Goal: Information Seeking & Learning: Check status

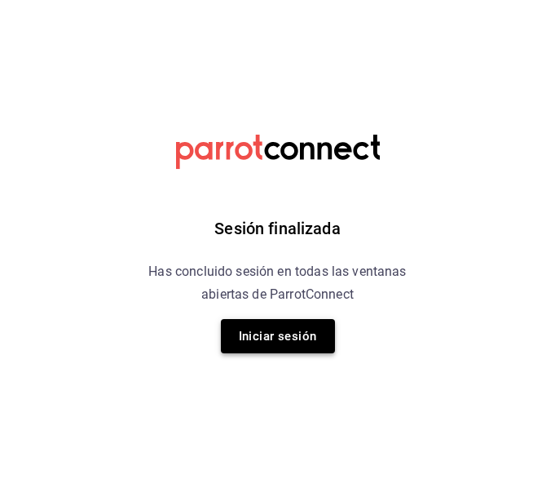
click at [290, 325] on button "Iniciar sesión" at bounding box center [278, 336] width 114 height 34
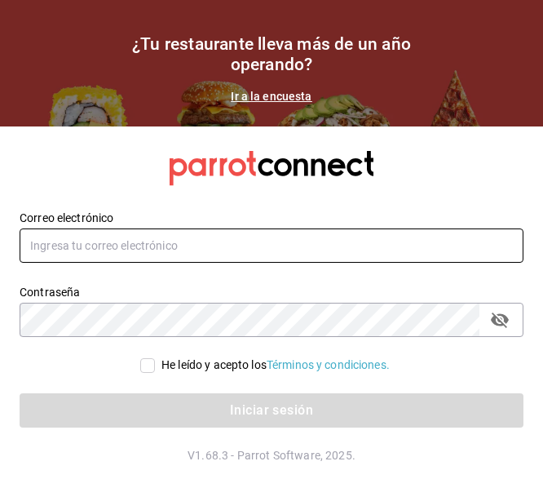
type input "danielagdv@hotmail.com"
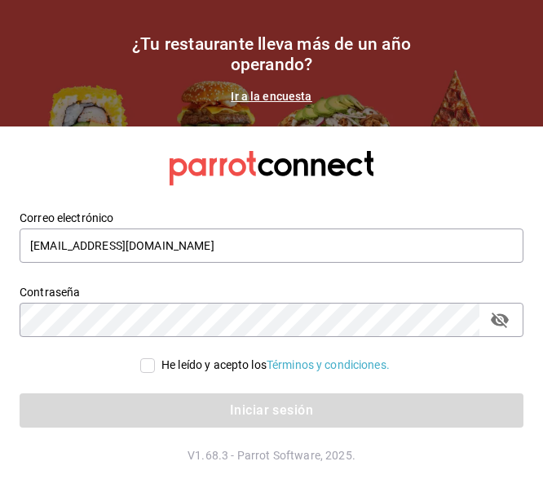
click at [175, 359] on div "He leído y acepto los Términos y condiciones." at bounding box center [275, 364] width 228 height 17
click at [155, 359] on input "He leído y acepto los Términos y condiciones." at bounding box center [147, 365] width 15 height 15
checkbox input "true"
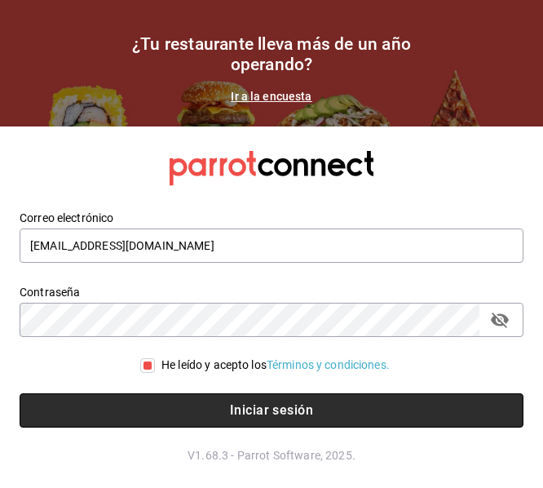
click at [192, 400] on button "Iniciar sesión" at bounding box center [272, 410] width 504 height 34
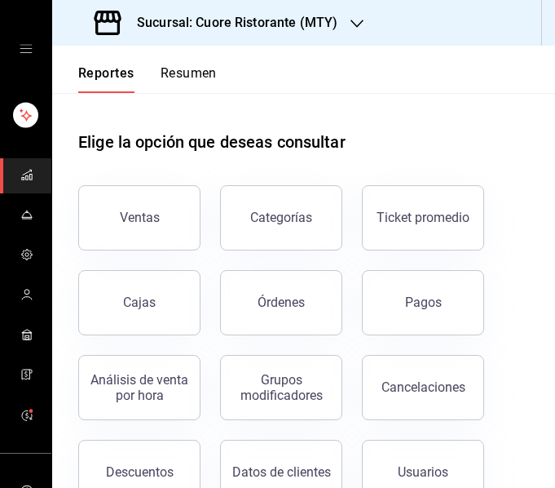
click at [284, 28] on h3 "Sucursal: Cuore Ristorante (MTY)" at bounding box center [231, 23] width 214 height 20
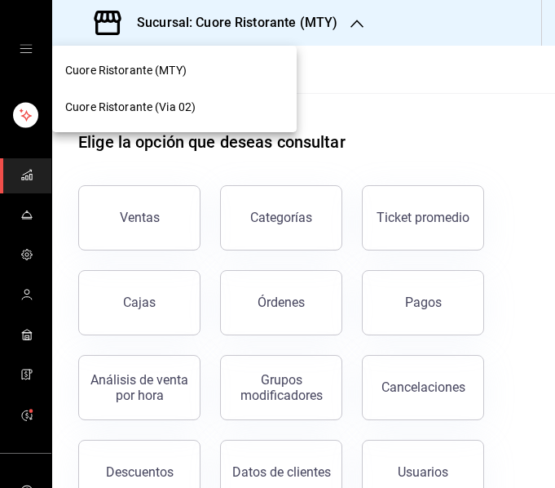
click at [259, 72] on div "Cuore Ristorante (MTY)" at bounding box center [174, 70] width 219 height 17
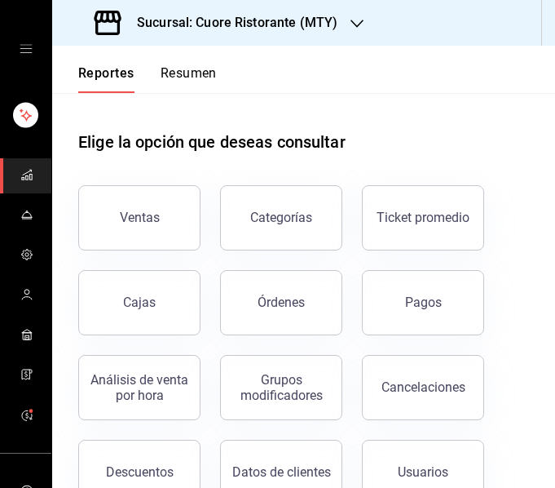
click at [263, 38] on div "Sucursal: Cuore Ristorante (MTY)" at bounding box center [217, 23] width 305 height 46
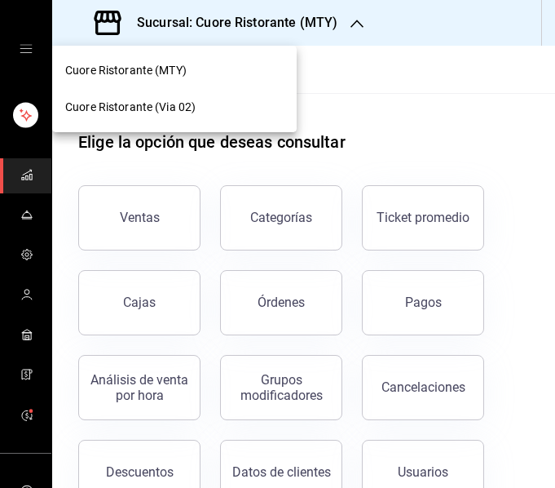
click at [249, 104] on div "Cuore Ristorante (Via 02)" at bounding box center [174, 107] width 219 height 17
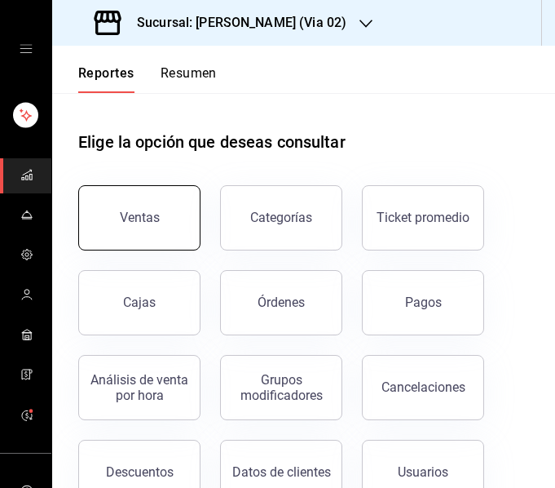
click at [161, 207] on button "Ventas" at bounding box center [139, 217] width 122 height 65
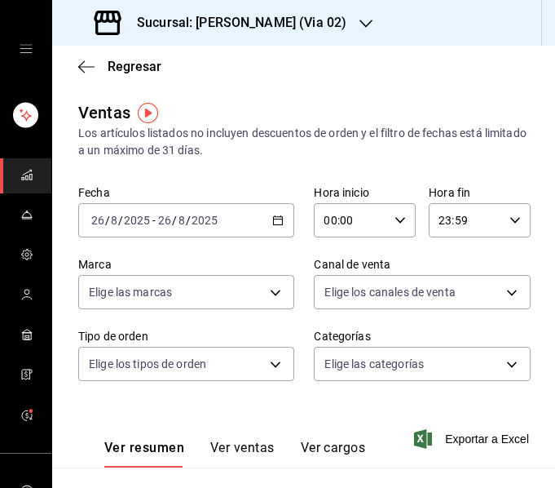
click at [272, 210] on div "[DATE] [DATE] - [DATE] [DATE]" at bounding box center [186, 220] width 216 height 34
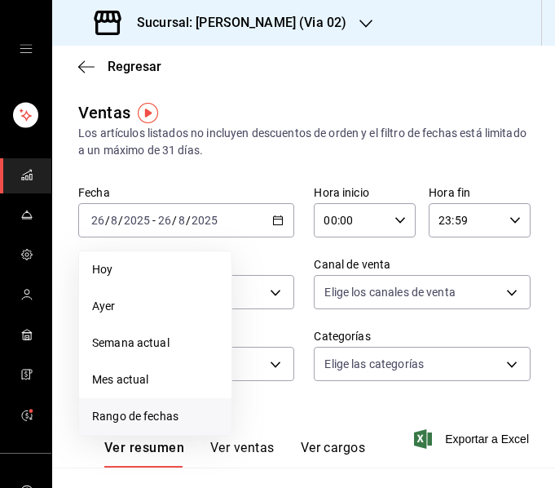
click at [165, 410] on span "Rango de fechas" at bounding box center [155, 416] width 126 height 17
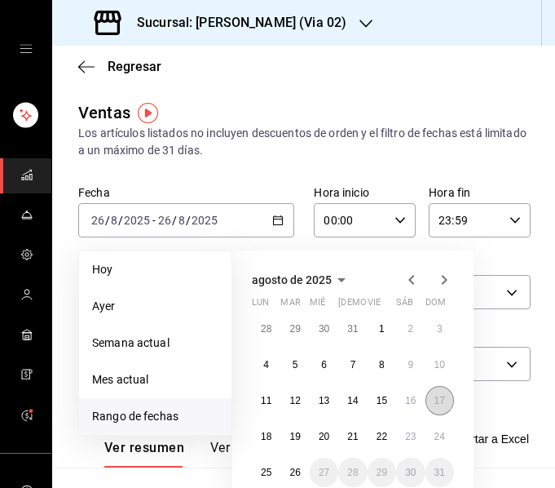
click at [449, 400] on button "17" at bounding box center [440, 400] width 29 height 29
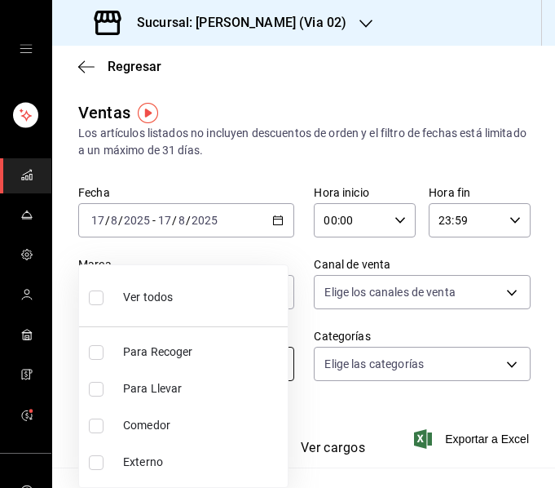
click at [211, 369] on body "Sucursal: Cuore Ristorante (Via 02) Regresar Ventas Los artículos listados no i…" at bounding box center [277, 244] width 555 height 488
click at [166, 431] on span "Comedor" at bounding box center [202, 425] width 158 height 17
type input "eeda219f-e51e-4c64-9ee6-5e3958f84006"
checkbox input "true"
click at [216, 115] on div at bounding box center [277, 244] width 555 height 488
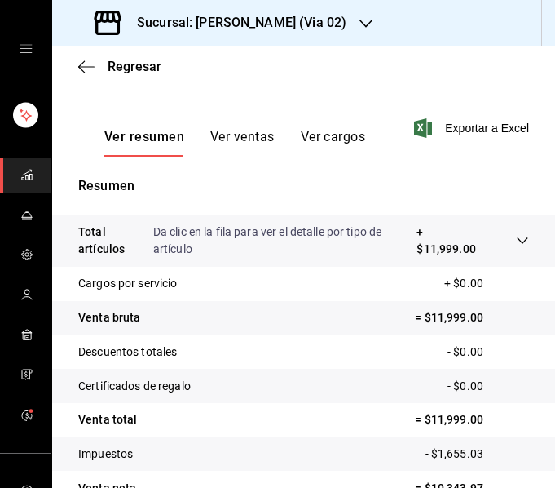
scroll to position [400, 0]
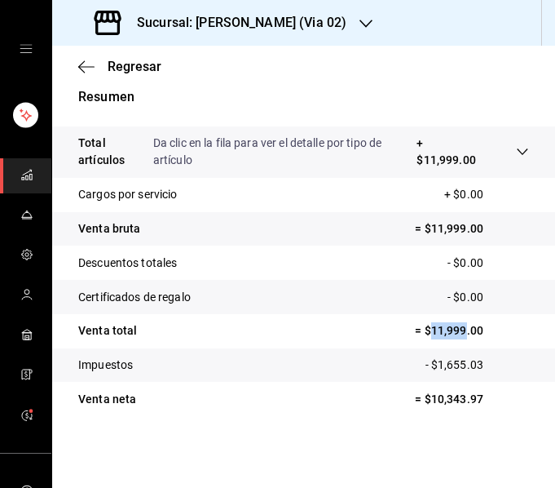
drag, startPoint x: 417, startPoint y: 331, endPoint x: 455, endPoint y: 333, distance: 38.4
click at [455, 333] on p "= $11,999.00" at bounding box center [472, 330] width 114 height 17
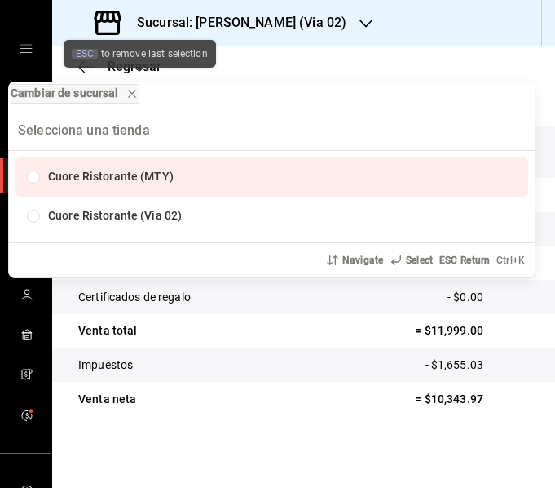
click at [165, 72] on div "ESC to remove last selection" at bounding box center [140, 55] width 153 height 39
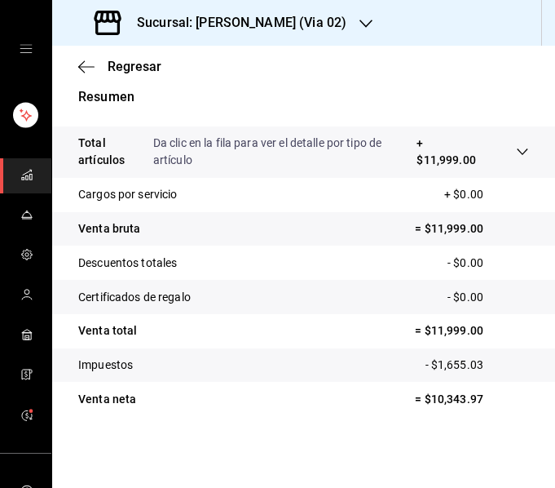
click at [265, 59] on div "Regresar" at bounding box center [303, 67] width 503 height 42
drag, startPoint x: 419, startPoint y: 334, endPoint x: 456, endPoint y: 334, distance: 36.7
click at [456, 334] on p "= $11,999.00" at bounding box center [472, 330] width 114 height 17
copy p "11,999"
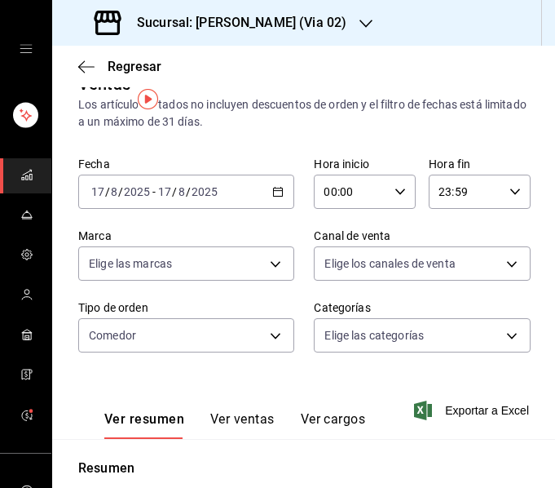
scroll to position [0, 0]
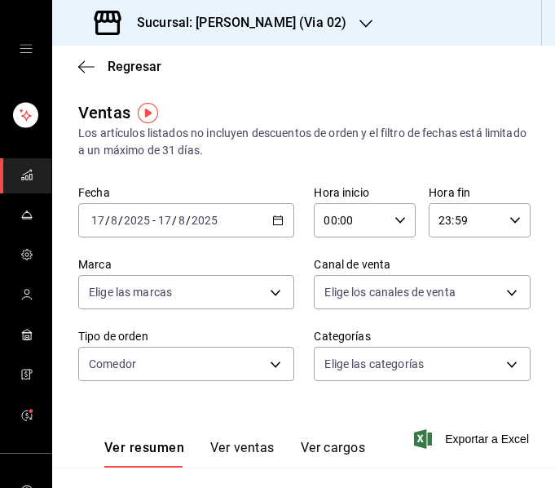
click at [265, 228] on div "[DATE] [DATE] - [DATE] [DATE]" at bounding box center [186, 220] width 216 height 34
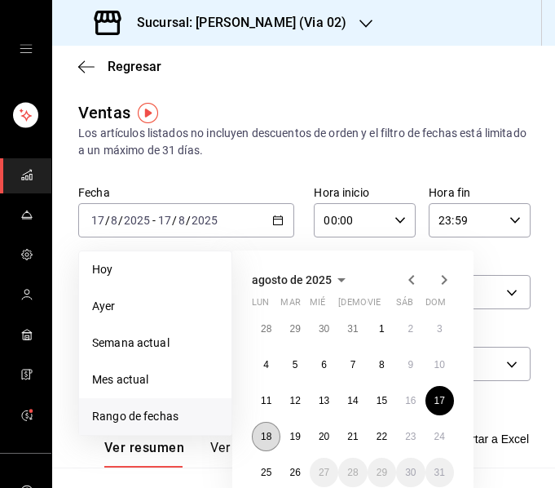
click at [266, 432] on abbr "18" at bounding box center [266, 436] width 11 height 11
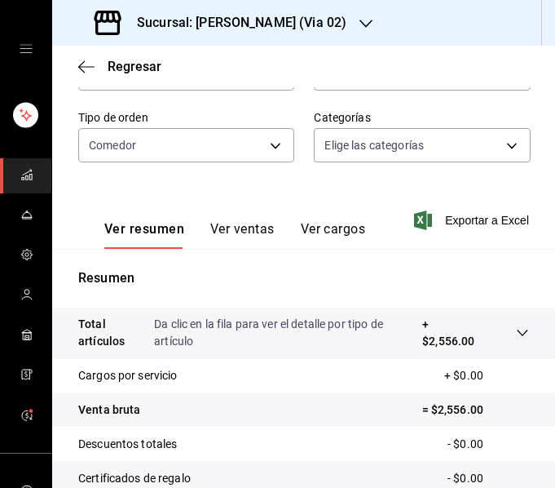
scroll to position [400, 0]
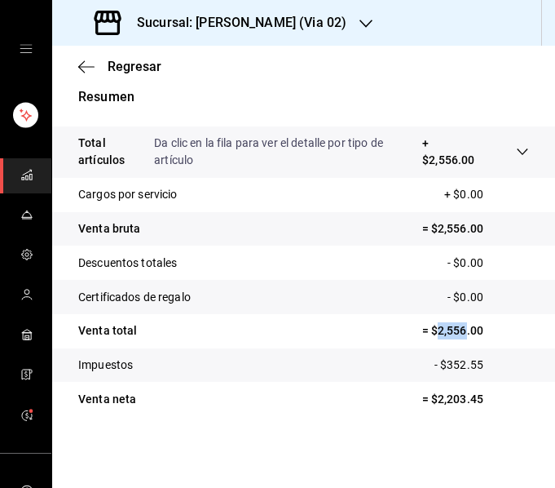
drag, startPoint x: 427, startPoint y: 334, endPoint x: 452, endPoint y: 333, distance: 25.3
click at [452, 333] on p "= $2,556.00" at bounding box center [476, 330] width 107 height 17
copy p "2,556"
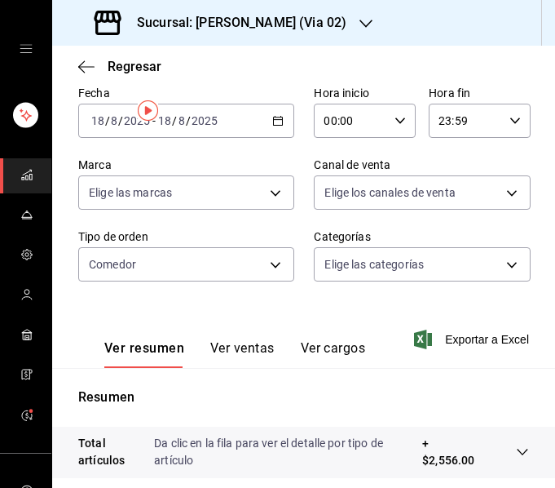
scroll to position [0, 0]
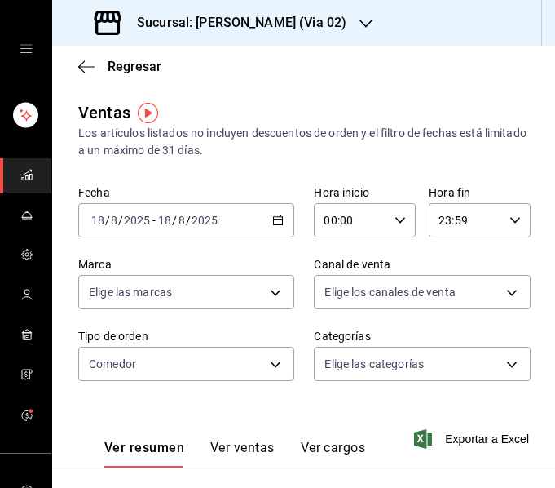
click at [264, 223] on div "[DATE] [DATE] - [DATE] [DATE]" at bounding box center [186, 220] width 216 height 34
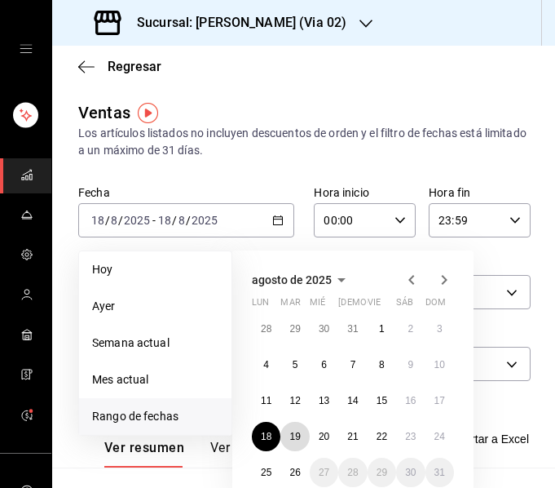
drag, startPoint x: 304, startPoint y: 437, endPoint x: 294, endPoint y: 417, distance: 22.6
click at [304, 436] on button "19" at bounding box center [295, 436] width 29 height 29
click at [303, 435] on button "19" at bounding box center [295, 436] width 29 height 29
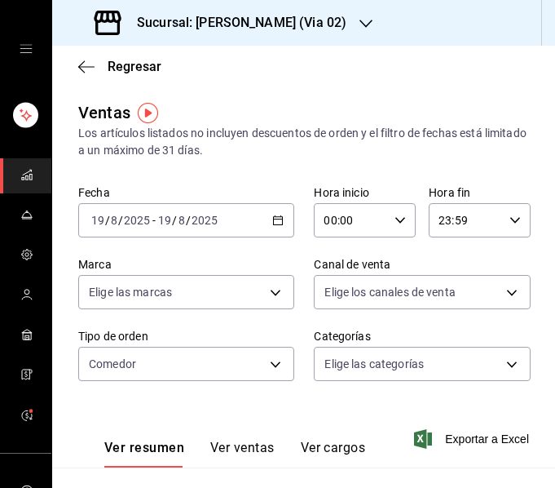
click at [294, 414] on div "Ver resumen Ver ventas Ver cargos Exportar a Excel" at bounding box center [303, 433] width 503 height 67
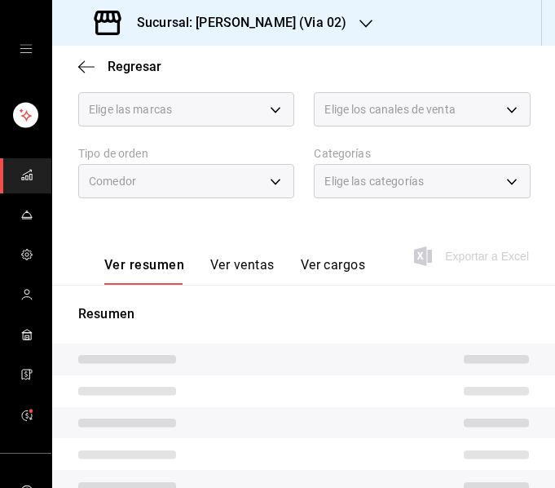
scroll to position [395, 0]
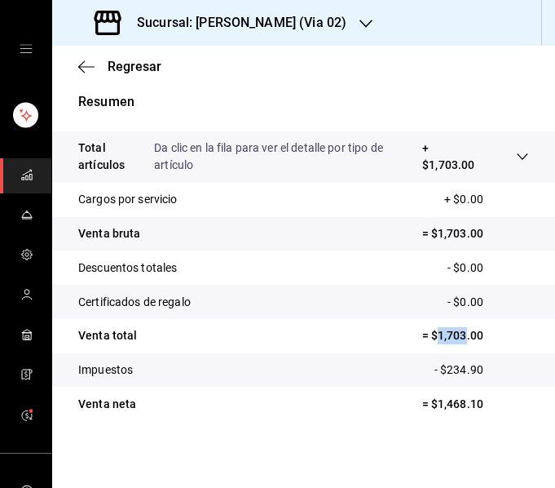
drag, startPoint x: 428, startPoint y: 338, endPoint x: 453, endPoint y: 337, distance: 25.3
click at [453, 337] on p "= $1,703.00" at bounding box center [476, 335] width 107 height 17
copy p "1,703"
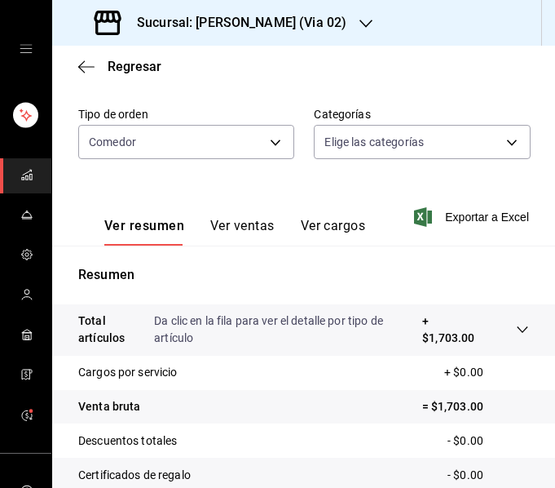
scroll to position [0, 0]
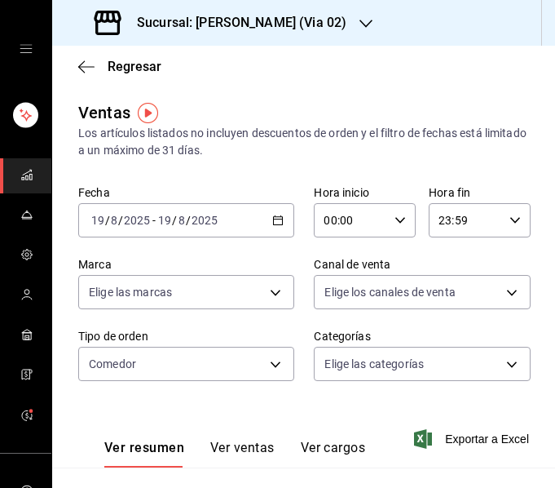
click at [243, 232] on div "[DATE] [DATE] - [DATE] [DATE]" at bounding box center [186, 220] width 216 height 34
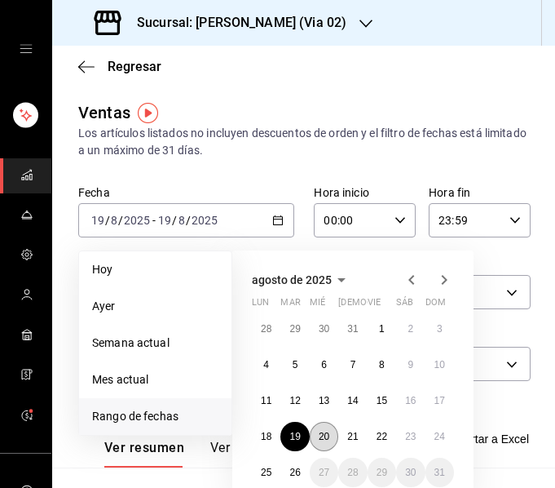
click at [325, 430] on button "20" at bounding box center [324, 436] width 29 height 29
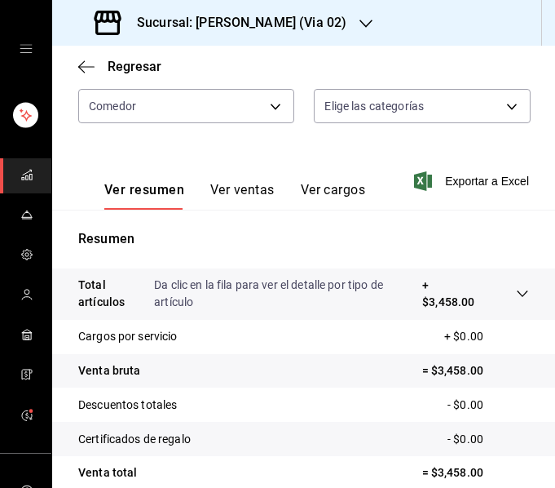
scroll to position [400, 0]
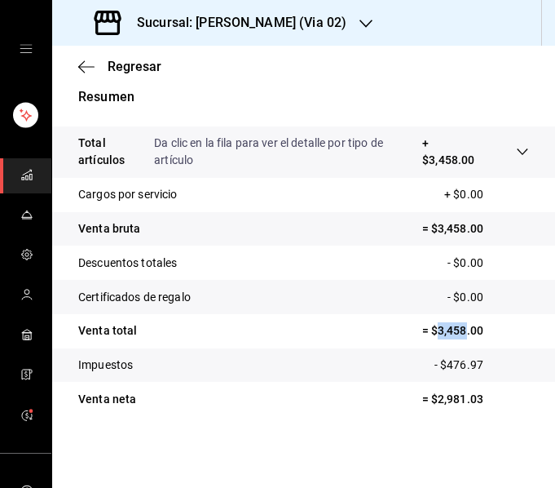
drag, startPoint x: 427, startPoint y: 334, endPoint x: 456, endPoint y: 336, distance: 28.6
click at [456, 336] on p "= $3,458.00" at bounding box center [476, 330] width 107 height 17
copy p "3,458"
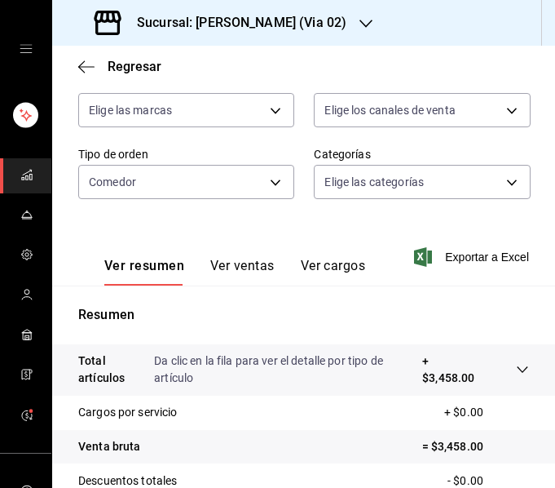
scroll to position [0, 0]
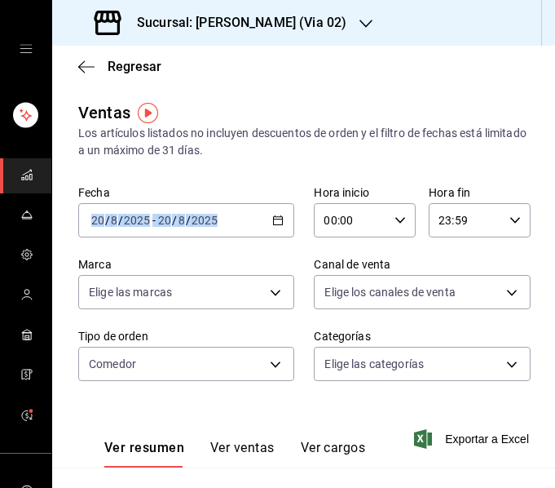
click at [269, 204] on div "Fecha [DATE] [DATE] - [DATE] [DATE]" at bounding box center [186, 211] width 216 height 52
click at [273, 224] on \(Stroke\) "button" at bounding box center [278, 220] width 10 height 9
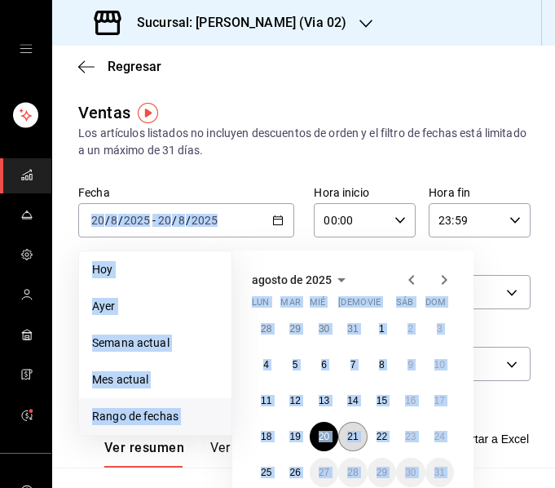
click at [358, 435] on abbr "21" at bounding box center [352, 436] width 11 height 11
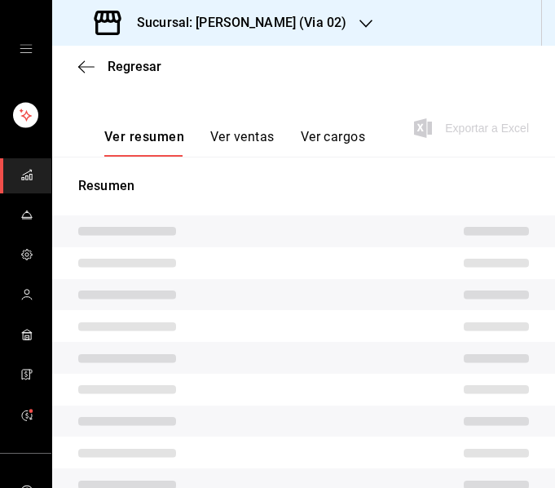
scroll to position [395, 0]
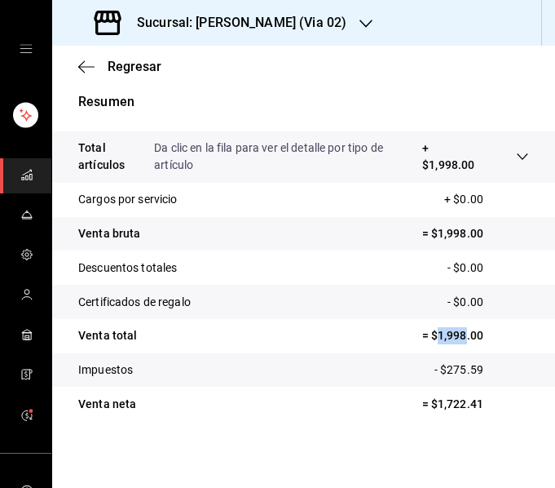
drag, startPoint x: 425, startPoint y: 338, endPoint x: 453, endPoint y: 338, distance: 27.7
click at [453, 338] on p "= $1,998.00" at bounding box center [476, 335] width 107 height 17
copy p "1,998"
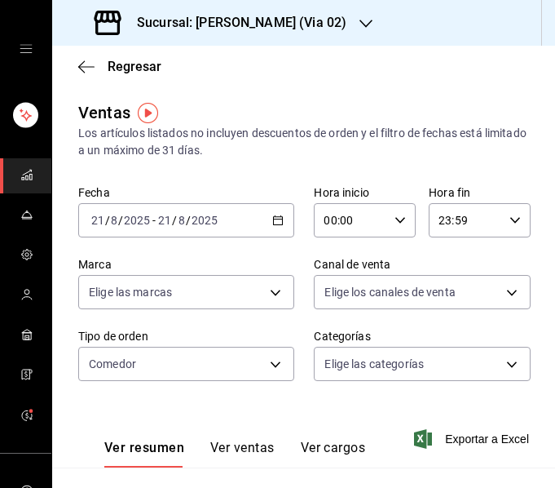
click at [274, 219] on \(Stroke\) "button" at bounding box center [278, 219] width 9 height 1
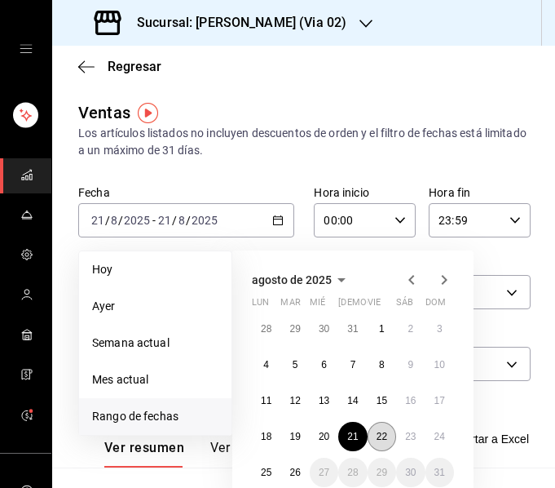
click at [383, 430] on button "22" at bounding box center [382, 436] width 29 height 29
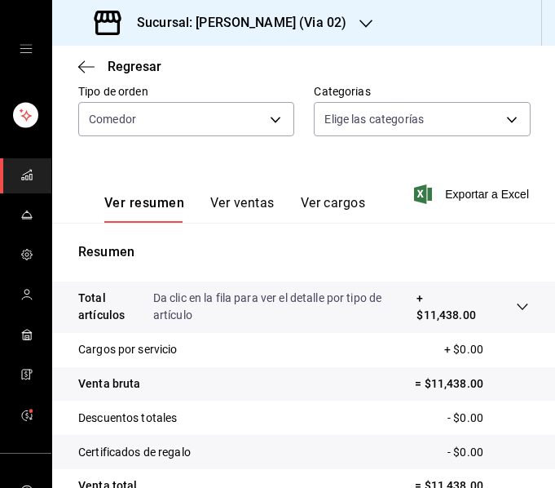
scroll to position [400, 0]
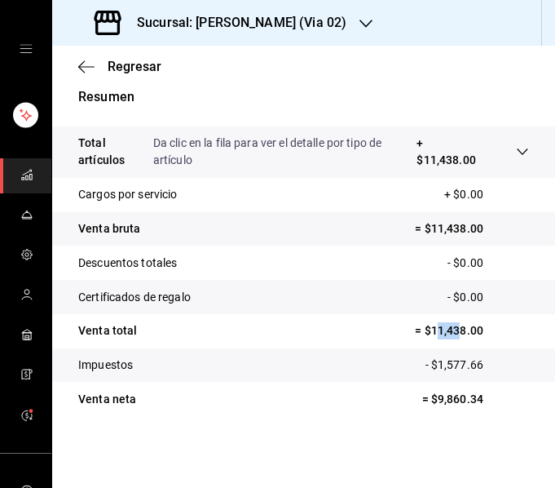
drag, startPoint x: 423, startPoint y: 331, endPoint x: 451, endPoint y: 335, distance: 28.0
click at [451, 335] on p "= $11,438.00" at bounding box center [472, 330] width 114 height 17
click at [434, 328] on p "= $11,438.00" at bounding box center [472, 330] width 114 height 17
drag, startPoint x: 419, startPoint y: 329, endPoint x: 452, endPoint y: 336, distance: 33.4
click at [452, 336] on p "= $11,438.00" at bounding box center [472, 330] width 114 height 17
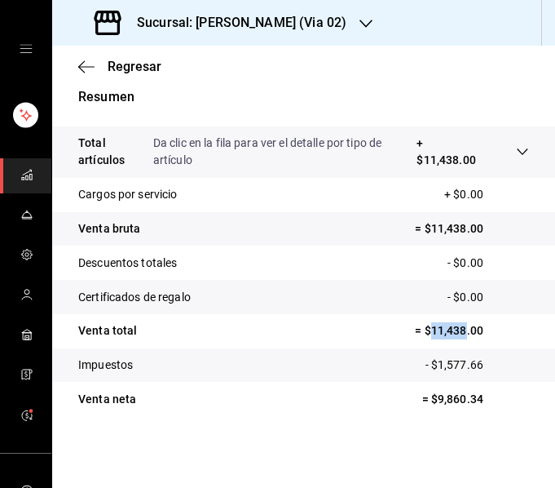
copy p "11,438"
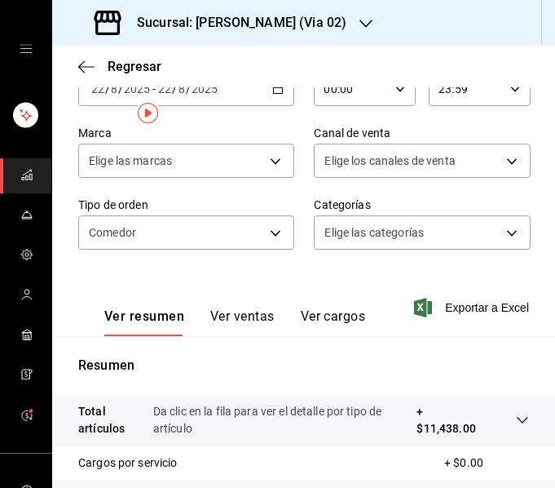
scroll to position [0, 0]
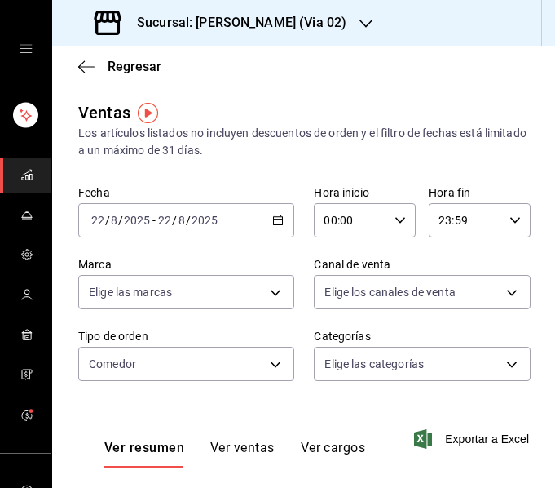
click at [228, 224] on div "[DATE] [DATE] - [DATE] [DATE]" at bounding box center [186, 220] width 216 height 34
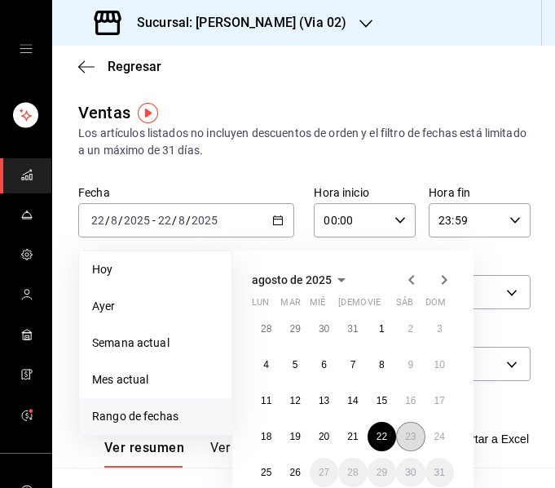
click at [416, 434] on abbr "23" at bounding box center [410, 436] width 11 height 11
click at [416, 433] on abbr "23" at bounding box center [410, 436] width 11 height 11
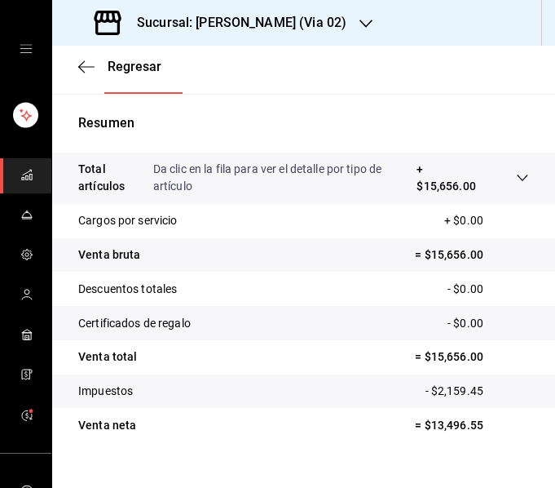
scroll to position [400, 0]
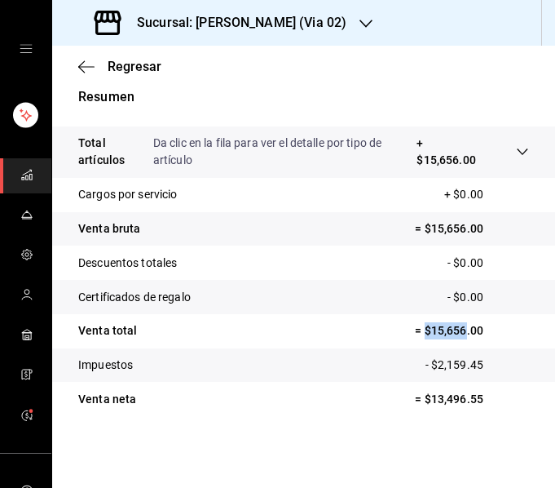
drag, startPoint x: 416, startPoint y: 332, endPoint x: 453, endPoint y: 334, distance: 37.6
click at [453, 334] on p "= $15,656.00" at bounding box center [472, 330] width 114 height 17
drag, startPoint x: 418, startPoint y: 334, endPoint x: 460, endPoint y: 334, distance: 42.4
click at [460, 334] on p "= $15,656.00" at bounding box center [472, 330] width 114 height 17
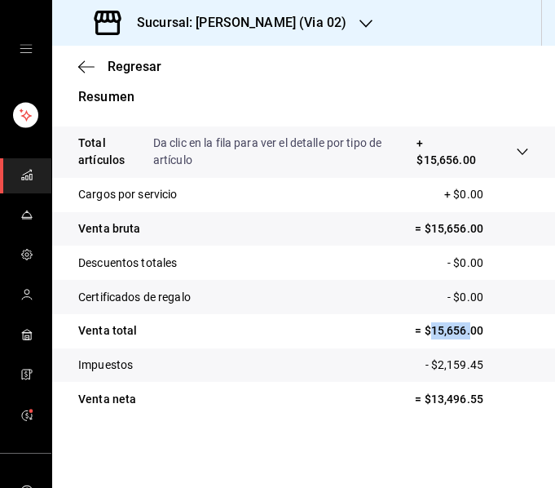
copy p "15,656."
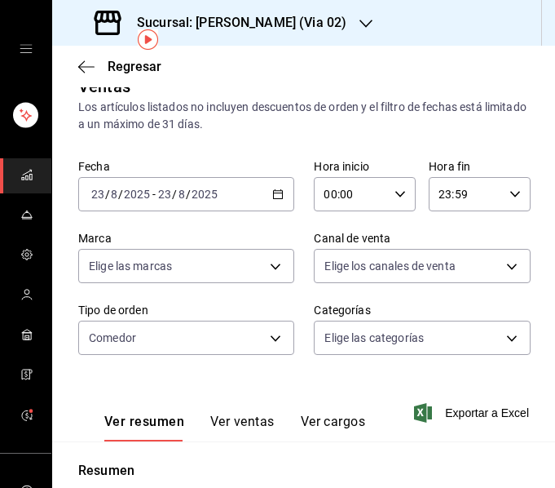
scroll to position [0, 0]
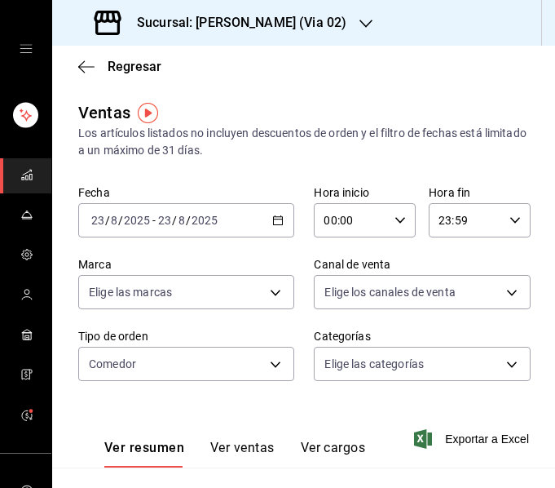
click at [270, 213] on div "[DATE] [DATE] - [DATE] [DATE]" at bounding box center [186, 220] width 216 height 34
click at [295, 163] on div "Ventas Los artículos listados no incluyen descuentos de orden y el filtro de fe…" at bounding box center [303, 480] width 503 height 761
click at [282, 219] on div "[DATE] [DATE] - [DATE] [DATE]" at bounding box center [186, 220] width 216 height 34
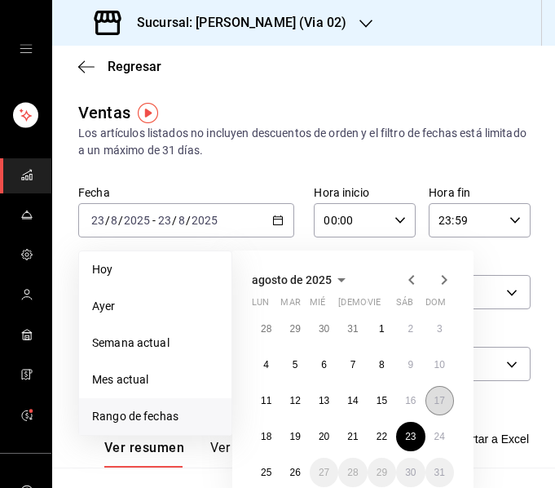
click at [438, 403] on abbr "17" at bounding box center [440, 400] width 11 height 11
click at [411, 439] on abbr "23" at bounding box center [410, 436] width 11 height 11
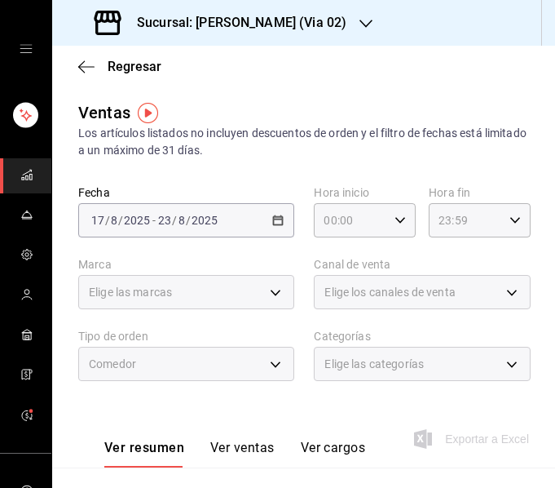
click at [310, 117] on div "Ventas Los artículos listados no incluyen descuentos de orden y el filtro de fe…" at bounding box center [303, 129] width 451 height 59
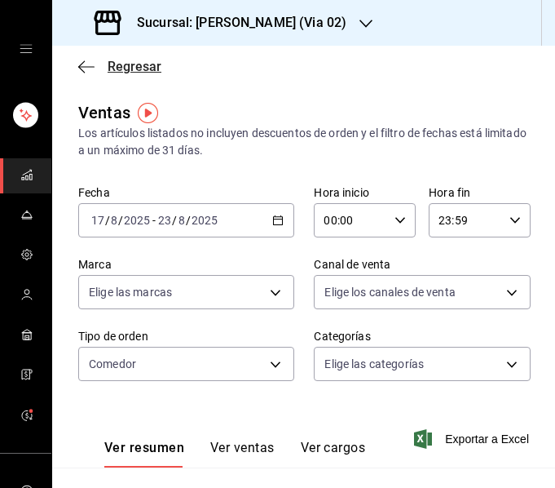
click at [78, 73] on icon "button" at bounding box center [86, 67] width 16 height 15
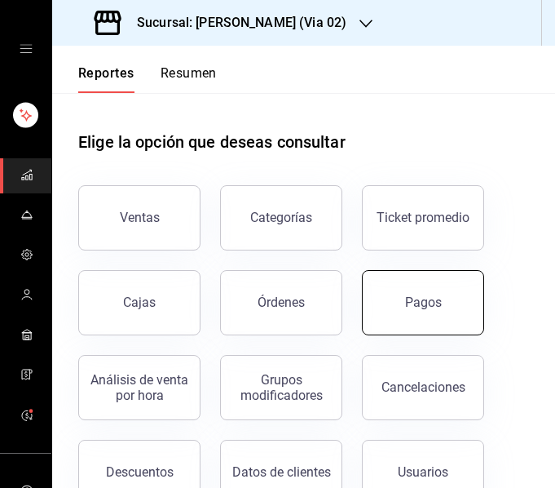
click at [379, 312] on button "Pagos" at bounding box center [423, 302] width 122 height 65
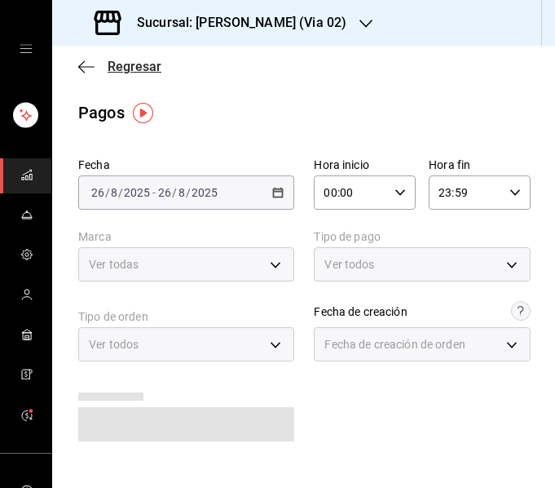
click at [95, 63] on span "Regresar" at bounding box center [119, 66] width 83 height 15
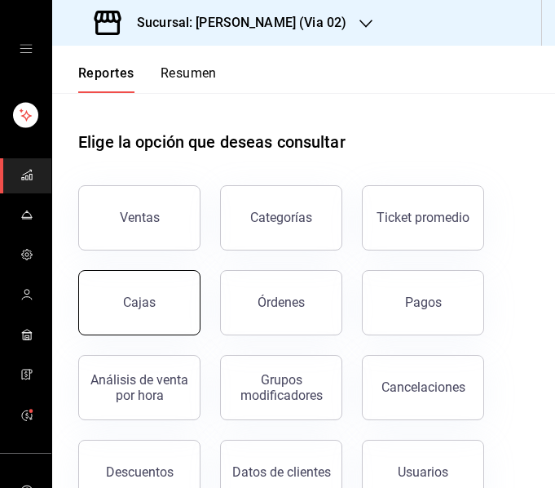
click at [122, 286] on button "Cajas" at bounding box center [139, 302] width 122 height 65
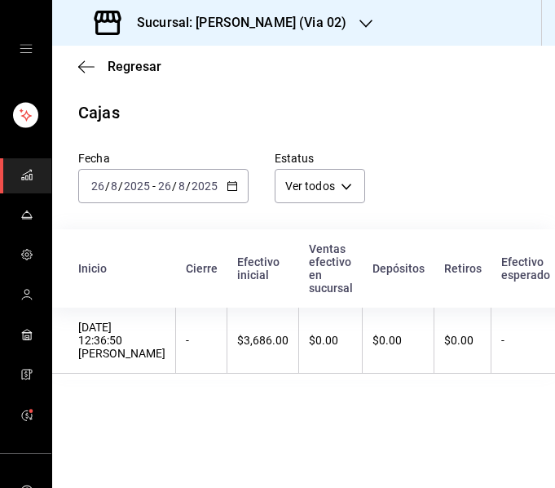
click at [231, 185] on \(Stroke\) "button" at bounding box center [232, 184] width 9 height 1
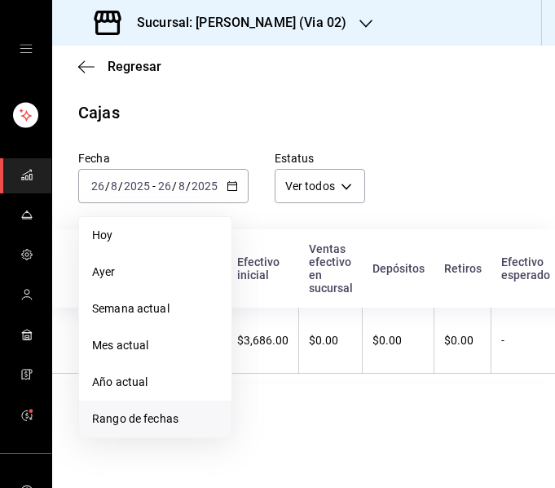
click at [109, 424] on span "Rango de fechas" at bounding box center [155, 418] width 126 height 17
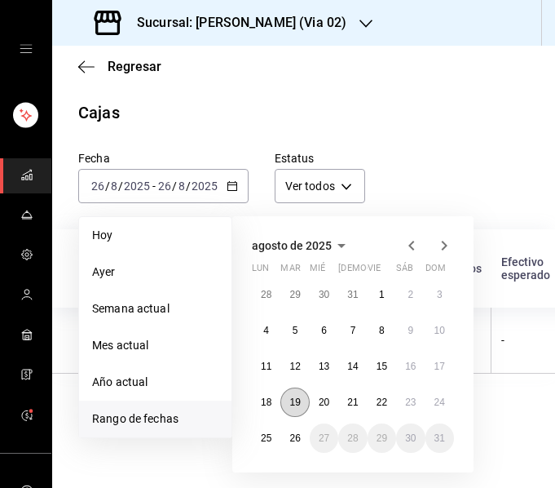
click at [305, 397] on button "19" at bounding box center [295, 401] width 29 height 29
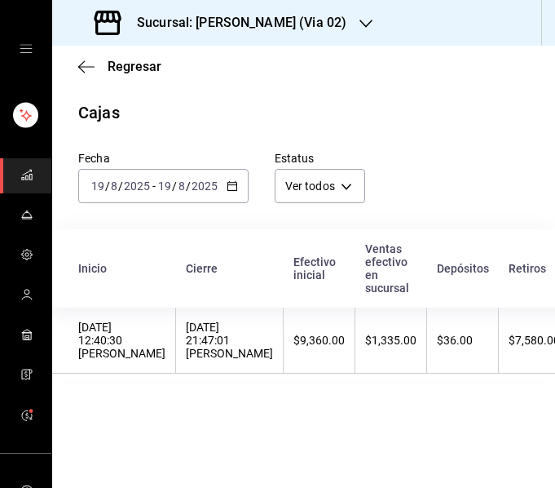
click at [304, 358] on th "$9,360.00" at bounding box center [320, 340] width 72 height 66
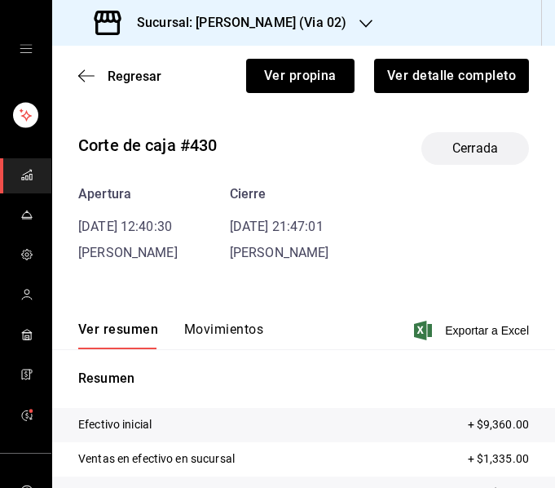
click at [240, 316] on div "Ver resumen Movimientos Exportar a Excel" at bounding box center [303, 325] width 503 height 47
click at [243, 326] on button "Movimientos" at bounding box center [223, 335] width 79 height 28
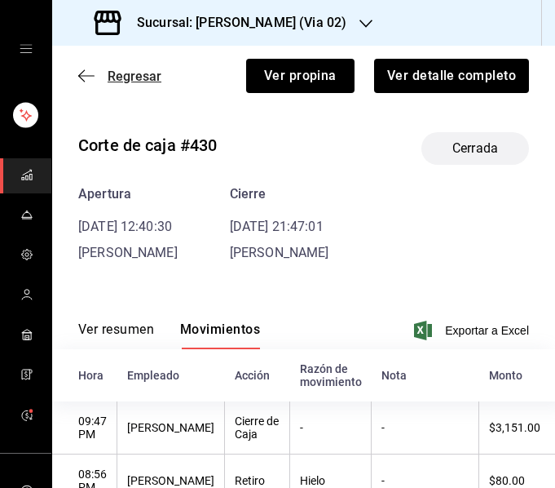
click at [80, 70] on icon "button" at bounding box center [86, 76] width 16 height 15
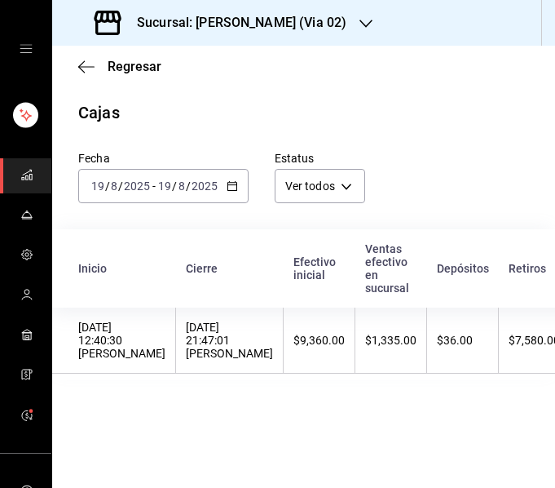
click at [237, 183] on div "[DATE] [DATE] - [DATE] [DATE]" at bounding box center [163, 186] width 170 height 34
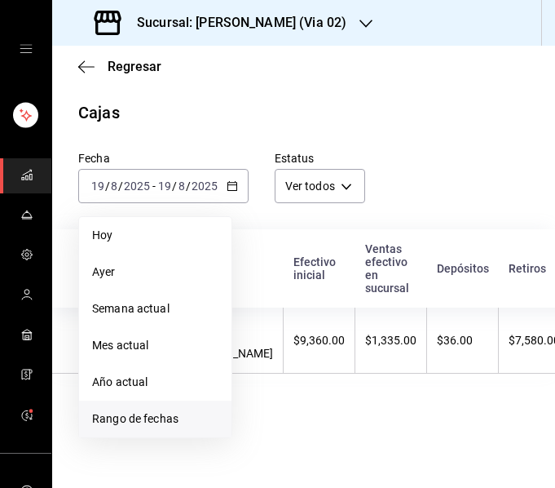
click at [154, 418] on span "Rango de fechas" at bounding box center [155, 418] width 126 height 17
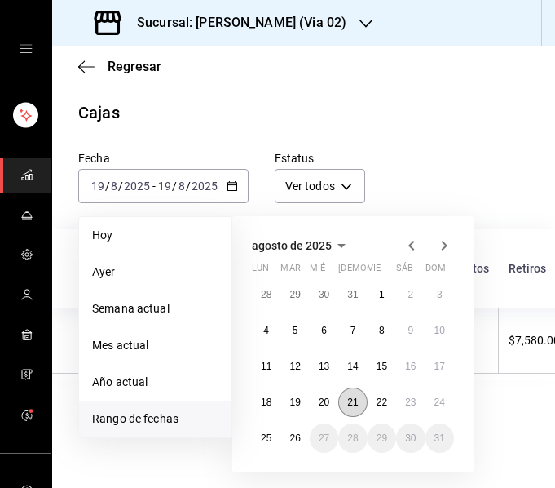
click at [353, 400] on abbr "21" at bounding box center [352, 401] width 11 height 11
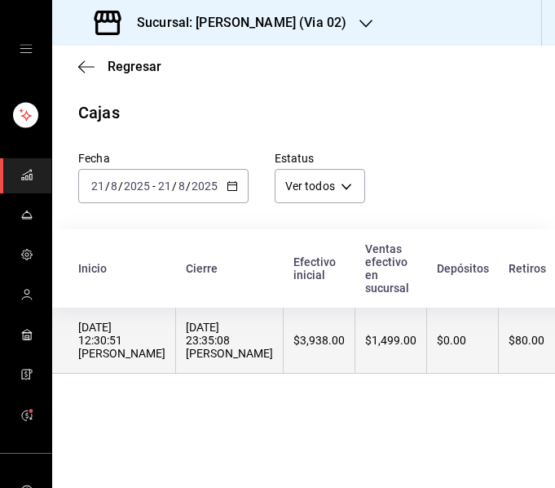
click at [297, 341] on div "$3,938.00" at bounding box center [319, 340] width 51 height 13
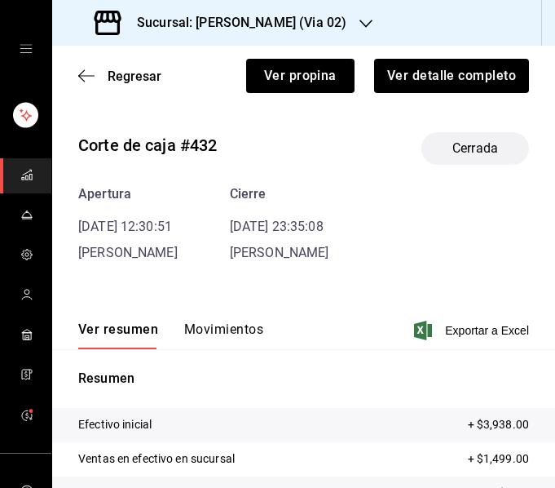
click at [241, 331] on button "Movimientos" at bounding box center [223, 335] width 79 height 28
